Goal: Task Accomplishment & Management: Manage account settings

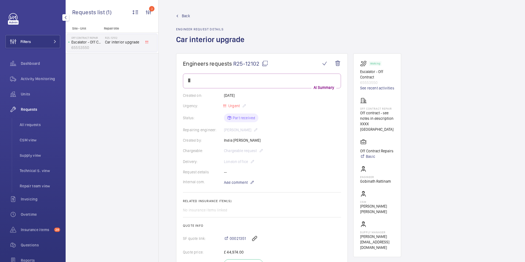
scroll to position [62, 0]
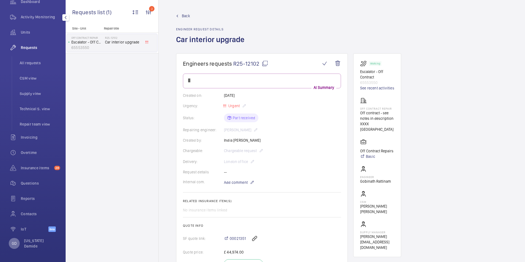
click at [15, 244] on p "GD" at bounding box center [14, 243] width 5 height 5
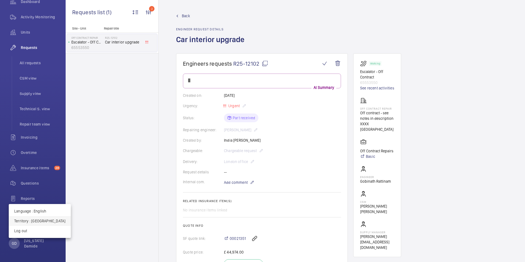
click at [32, 224] on button "Territory : [GEOGRAPHIC_DATA]" at bounding box center [40, 221] width 62 height 10
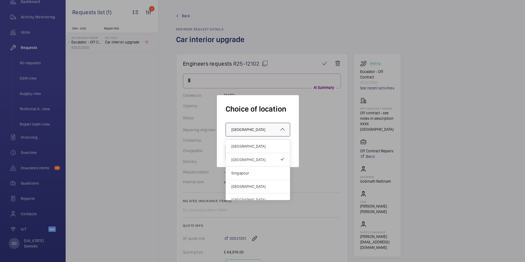
click at [263, 129] on div "× [GEOGRAPHIC_DATA]" at bounding box center [255, 129] width 48 height 5
click at [254, 148] on span "[GEOGRAPHIC_DATA]" at bounding box center [257, 146] width 53 height 5
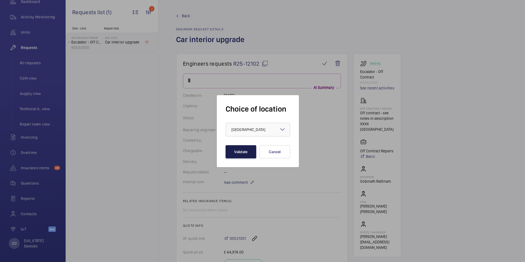
click at [237, 150] on button "Validate" at bounding box center [241, 151] width 31 height 13
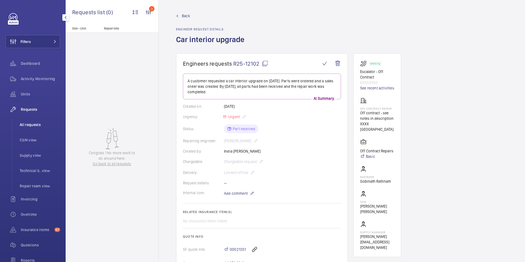
click at [30, 125] on span "All requests" at bounding box center [40, 124] width 40 height 5
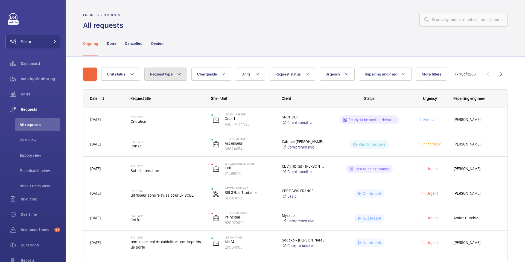
click at [173, 77] on button "Request type" at bounding box center [165, 74] width 43 height 13
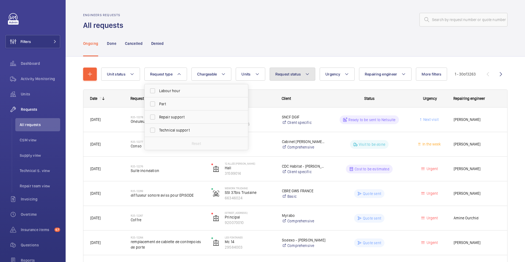
click at [296, 75] on span "Request status" at bounding box center [288, 74] width 26 height 4
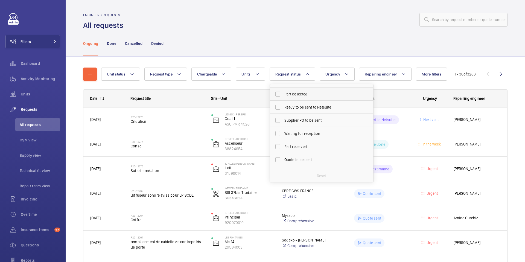
scroll to position [24, 0]
click at [280, 119] on input "Supplier PO to be sent" at bounding box center [277, 118] width 11 height 11
checkbox input "true"
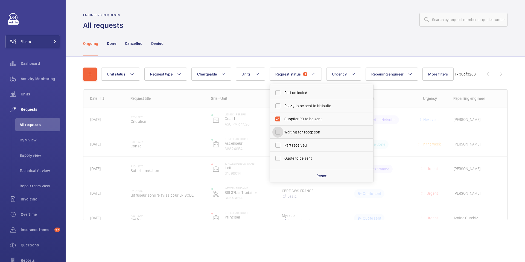
click at [280, 133] on input "Waiting for reception" at bounding box center [277, 132] width 11 height 11
checkbox input "true"
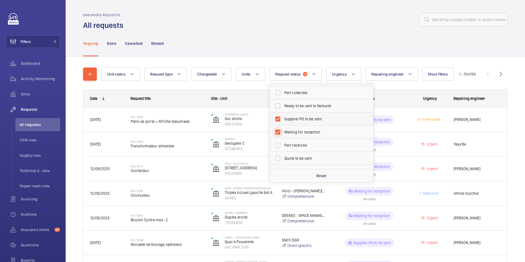
scroll to position [16, 0]
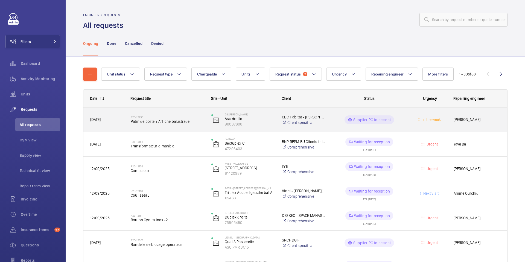
click at [175, 122] on span "Patin de porte + Affiche balustrade" at bounding box center [168, 121] width 74 height 5
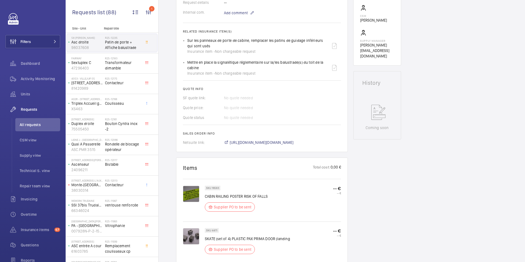
scroll to position [188, 0]
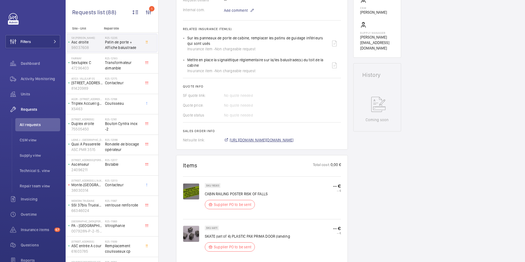
click at [265, 141] on span "https://6461500.app.netsuite.com/app/accounting/transactions/salesord.nl?id=300…" at bounding box center [262, 139] width 64 height 5
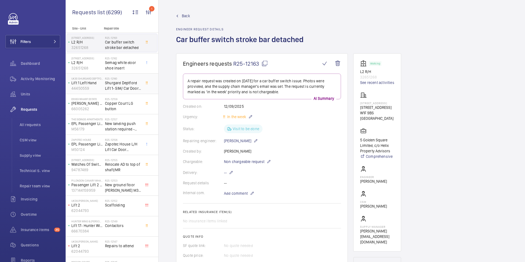
scroll to position [44, 0]
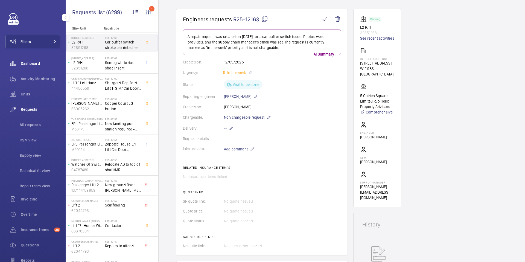
click at [33, 66] on span "Dashboard" at bounding box center [40, 63] width 39 height 5
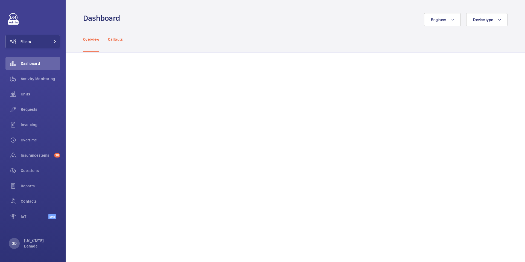
click at [120, 39] on p "Callouts" at bounding box center [115, 39] width 15 height 5
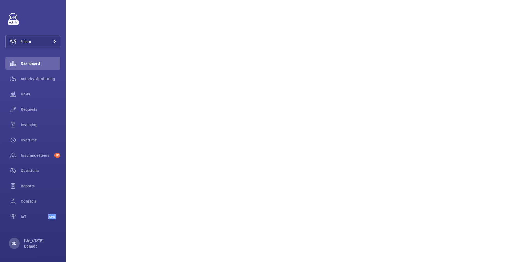
scroll to position [398, 0]
